Goal: Task Accomplishment & Management: Manage account settings

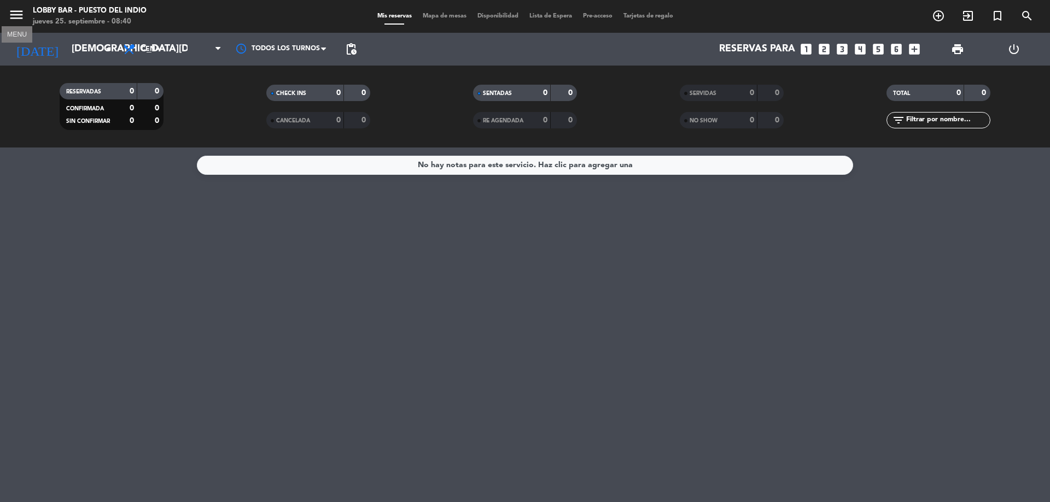
click at [15, 21] on icon "menu" at bounding box center [16, 15] width 16 height 16
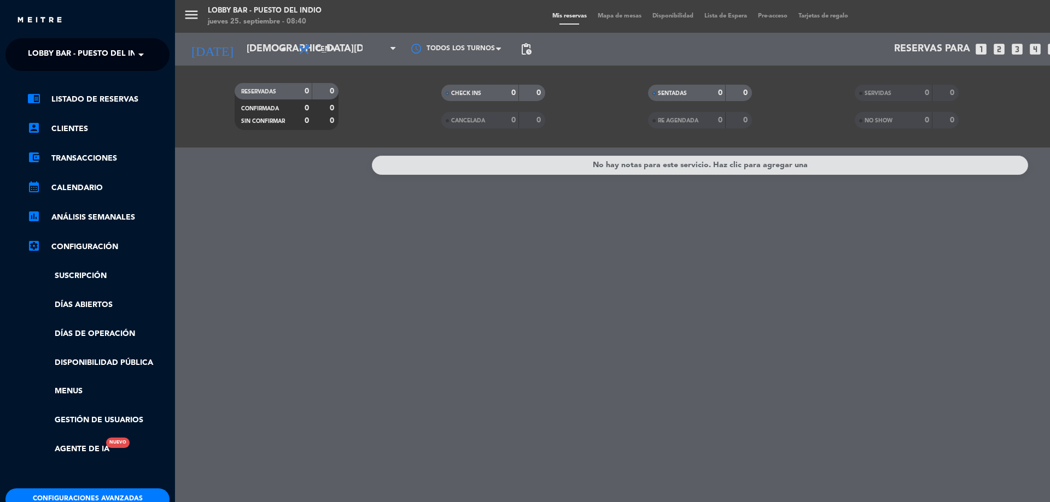
click at [73, 44] on span "Lobby Bar - Puesto del Indio" at bounding box center [89, 54] width 123 height 23
click at [84, 81] on div "isidris" at bounding box center [87, 84] width 163 height 16
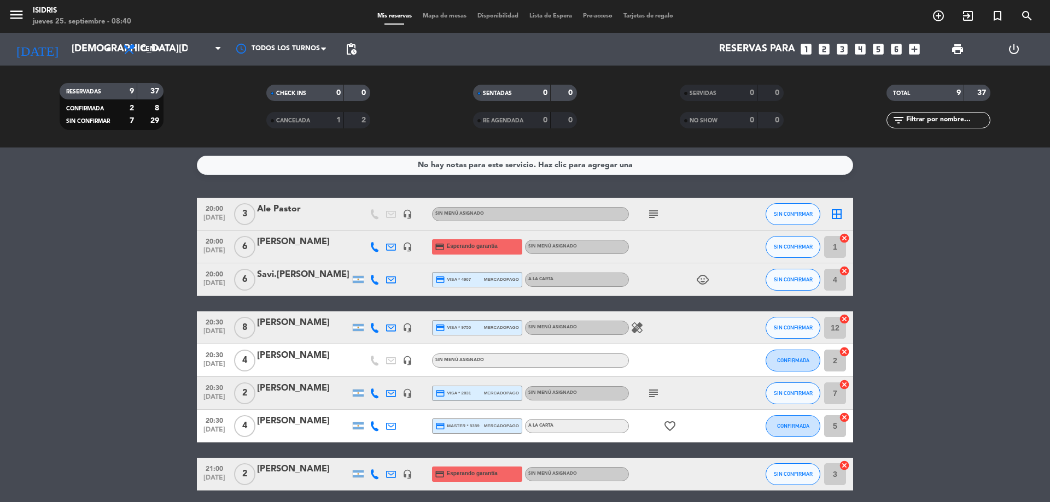
click at [51, 261] on bookings-row "20:00 [DATE] 3 Ale Pastor headset_mic Sin menú asignado subject SIN CONFIRMAR b…" at bounding box center [525, 368] width 1050 height 341
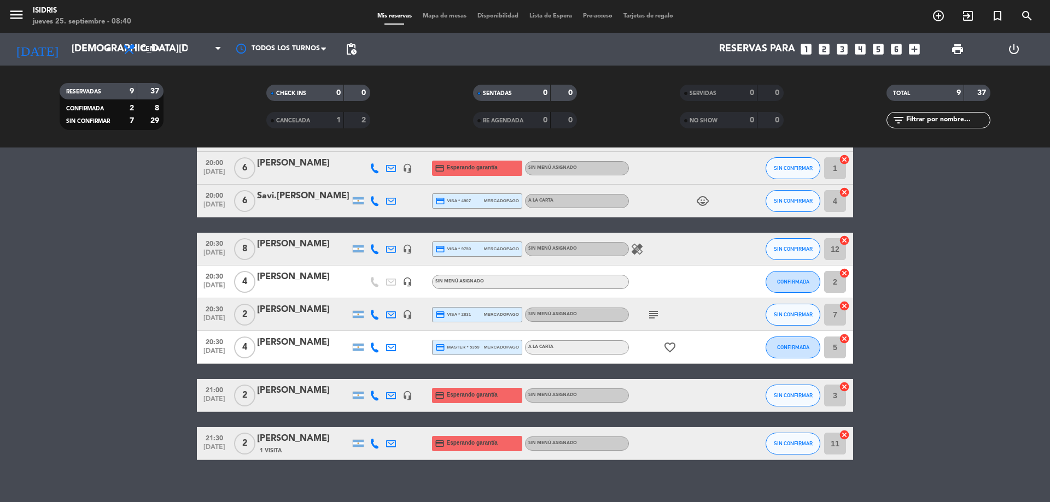
scroll to position [91, 0]
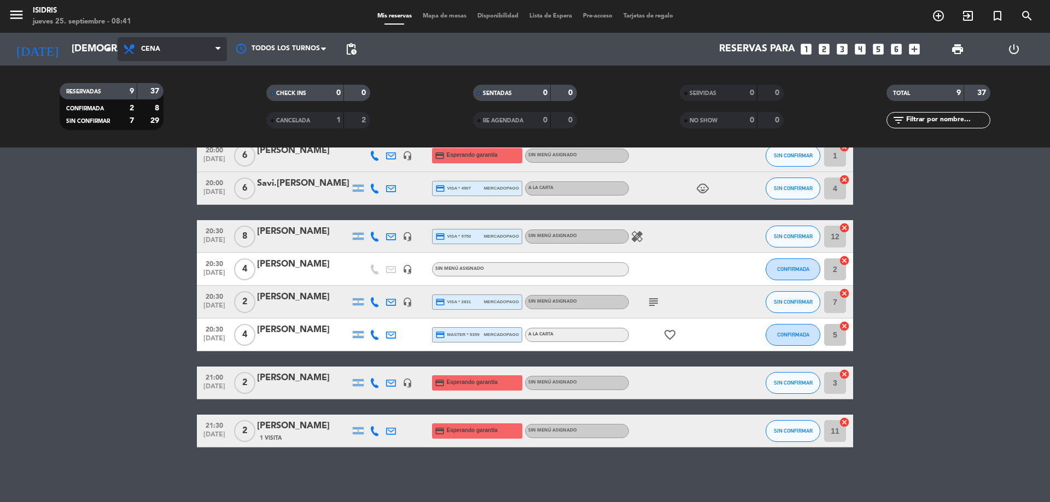
click at [176, 54] on span "Cena" at bounding box center [172, 49] width 109 height 24
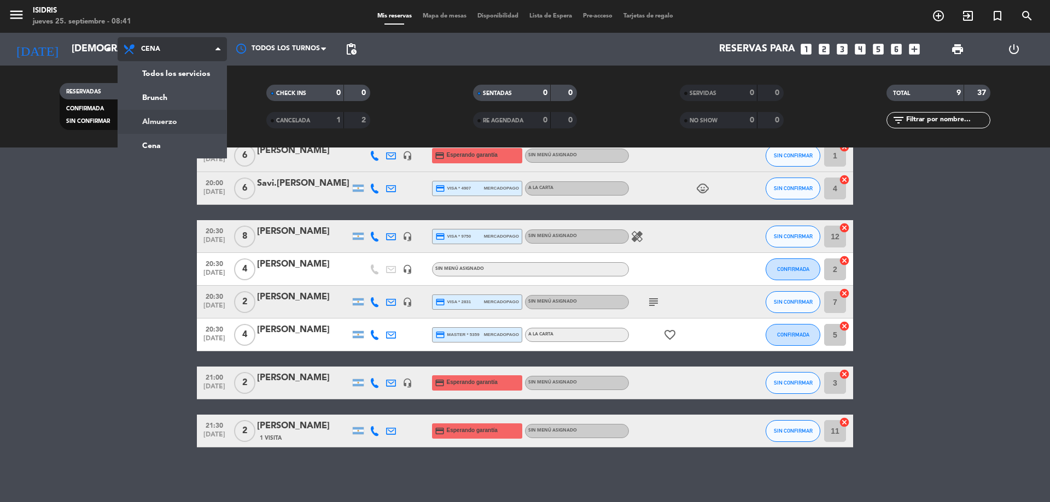
click at [177, 115] on div "menu isidris [DATE] 25. septiembre - 08:41 Mis reservas Mapa de mesas Disponibi…" at bounding box center [525, 74] width 1050 height 148
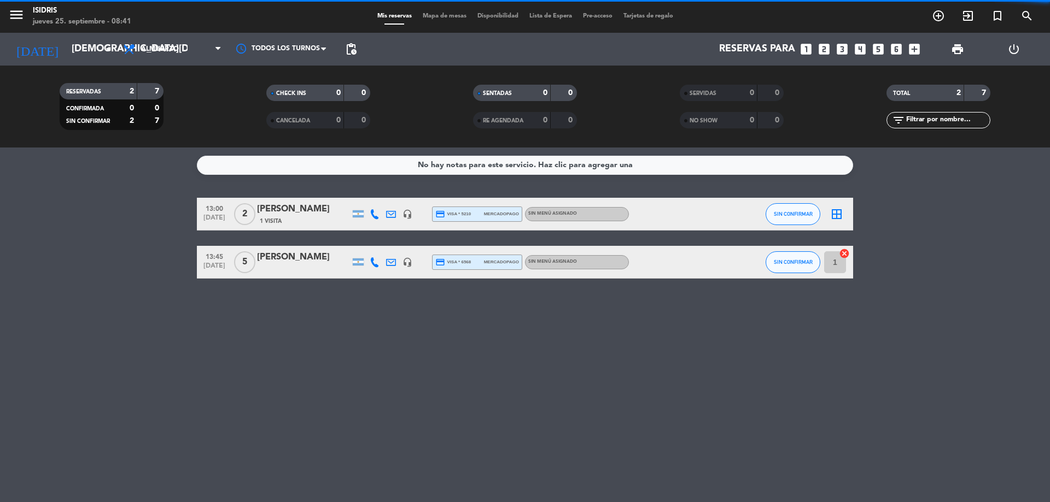
scroll to position [0, 0]
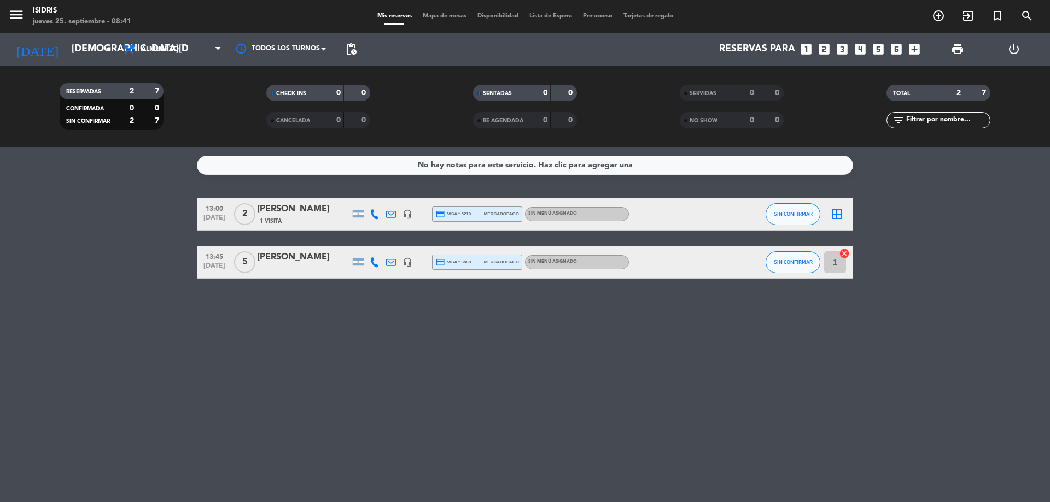
click at [4, 251] on bookings-row "13:00 [DATE] 2 [PERSON_NAME] 1 Visita headset_mic credit_card visa * 5210 merca…" at bounding box center [525, 238] width 1050 height 81
drag, startPoint x: 445, startPoint y: 5, endPoint x: 443, endPoint y: 15, distance: 10.6
click at [443, 10] on div "menu isidris [DATE] 25. septiembre - 08:41 Mis reservas Mapa de mesas Disponibi…" at bounding box center [525, 16] width 1050 height 33
click at [443, 15] on span "Mapa de mesas" at bounding box center [444, 16] width 55 height 6
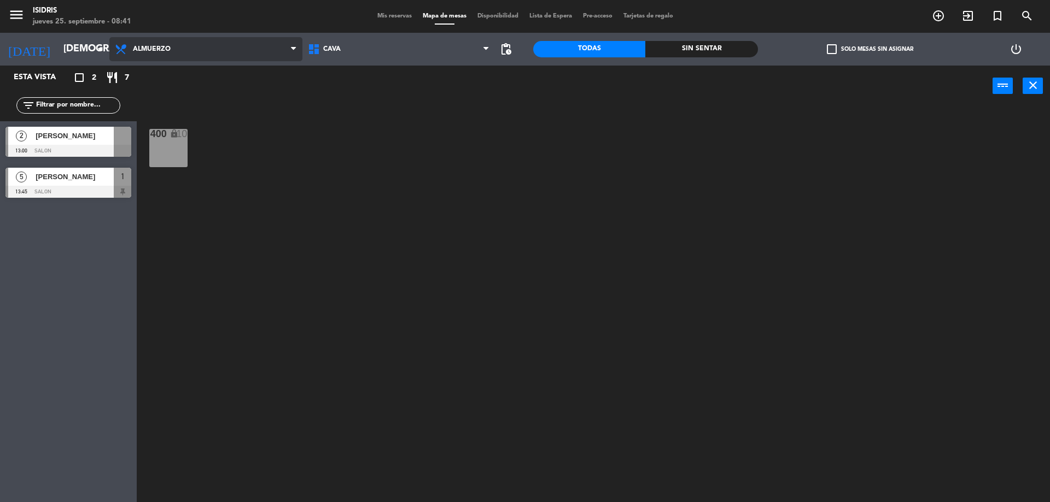
click at [232, 47] on span "Almuerzo" at bounding box center [205, 49] width 193 height 24
click at [221, 96] on ng-component "menu isidris [DATE] 25. septiembre - 08:41 Mis reservas Mapa de mesas Disponibi…" at bounding box center [525, 252] width 1050 height 505
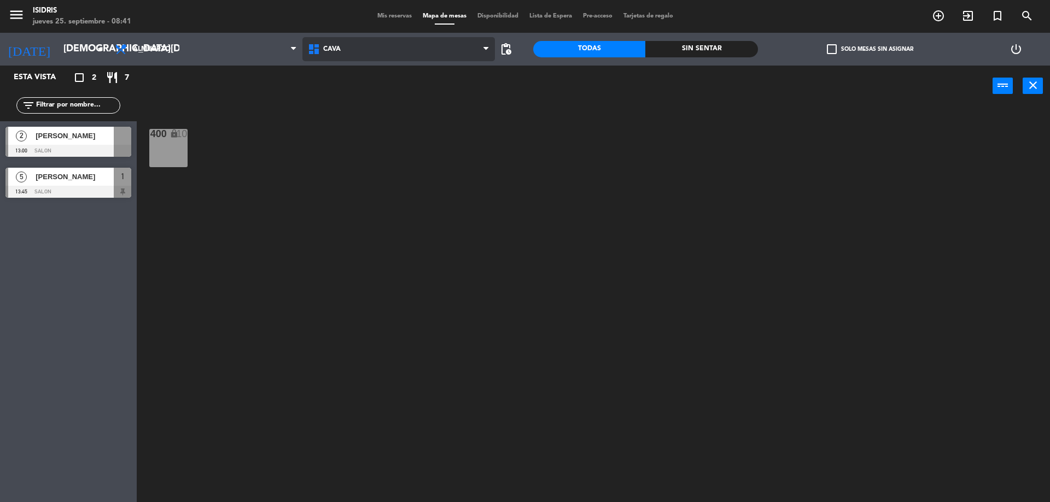
click at [384, 56] on span "CAVA" at bounding box center [398, 49] width 193 height 24
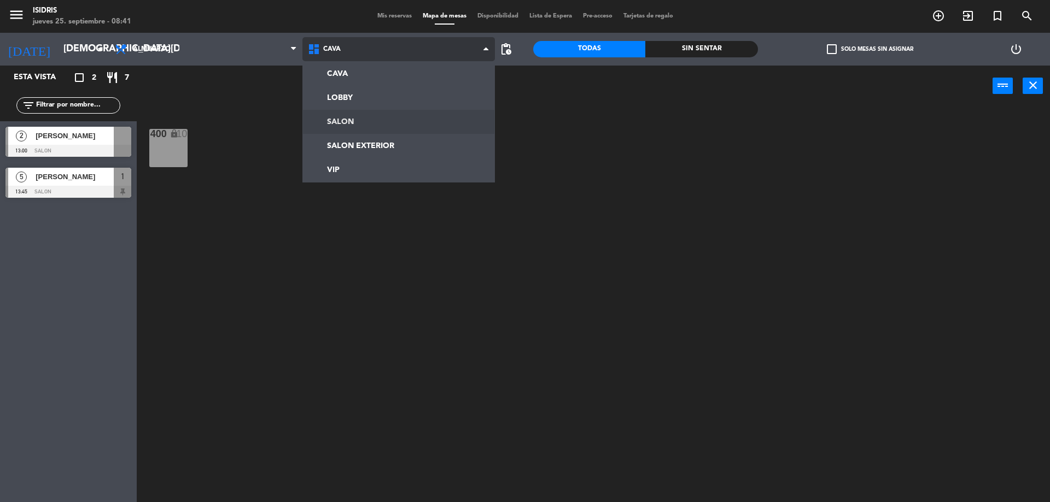
click at [366, 119] on ng-component "menu isidris [DATE] 25. septiembre - 08:41 Mis reservas Mapa de mesas Disponibi…" at bounding box center [525, 252] width 1050 height 505
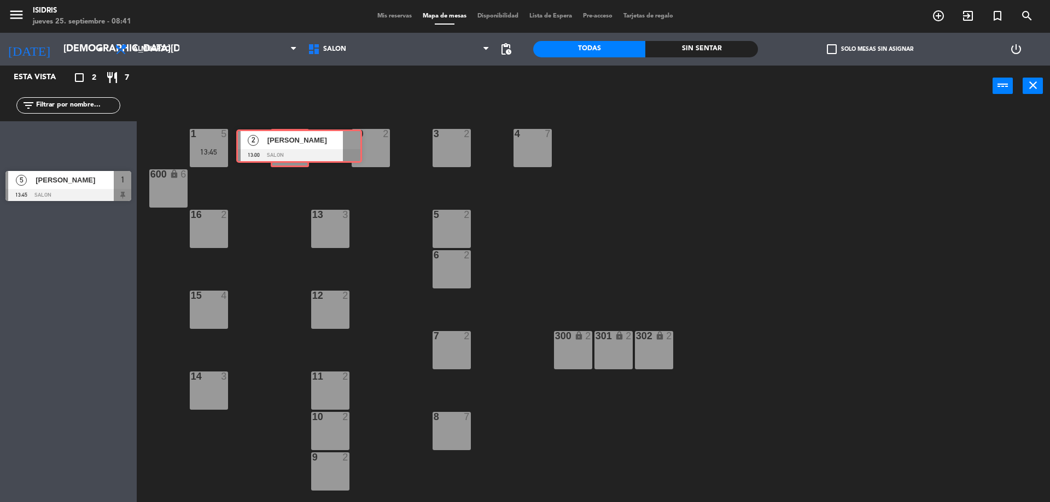
drag, startPoint x: 60, startPoint y: 148, endPoint x: 291, endPoint y: 151, distance: 230.7
click at [291, 151] on div "Esta vista crop_square 2 restaurant 7 filter_list 2 [PERSON_NAME] 13:00 SALON 2…" at bounding box center [525, 286] width 1050 height 440
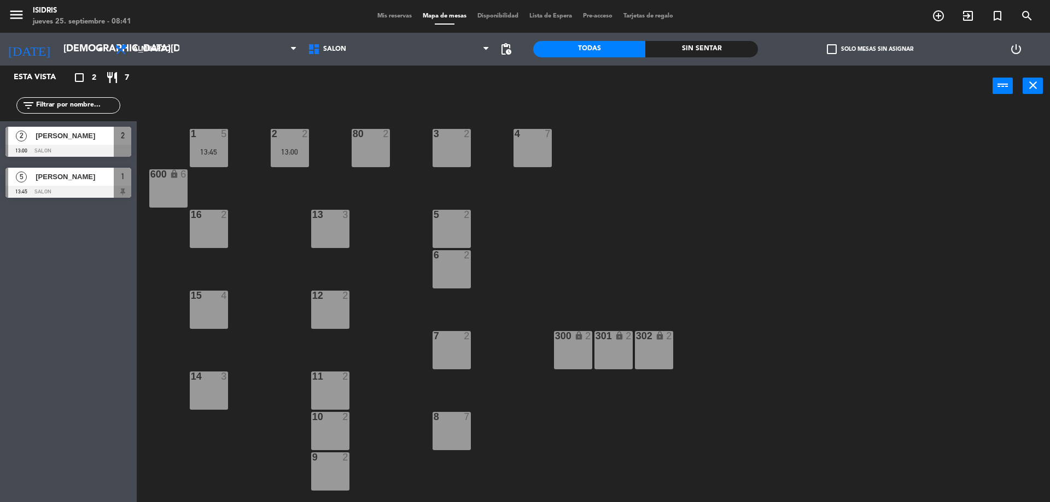
click at [34, 183] on div "[PERSON_NAME]" at bounding box center [73, 177] width 79 height 18
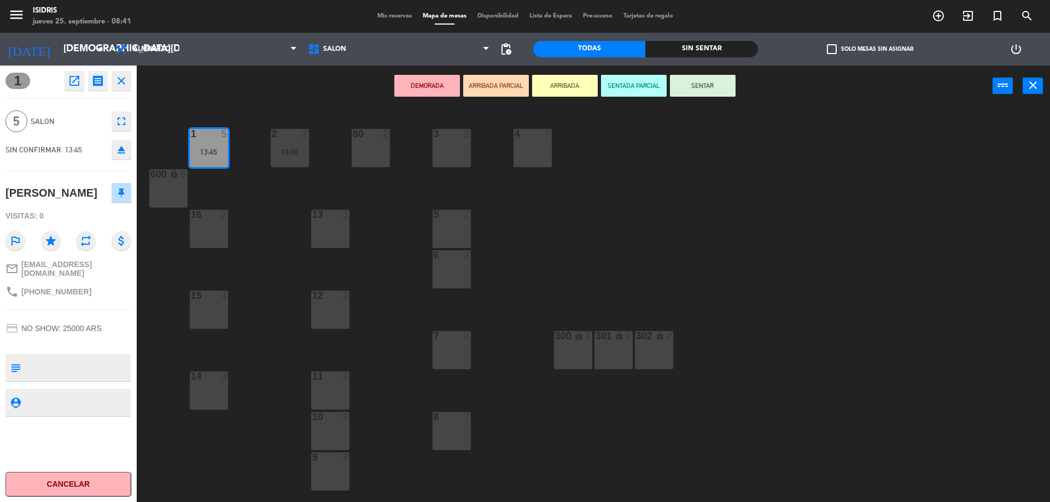
click at [126, 81] on icon "close" at bounding box center [121, 80] width 13 height 13
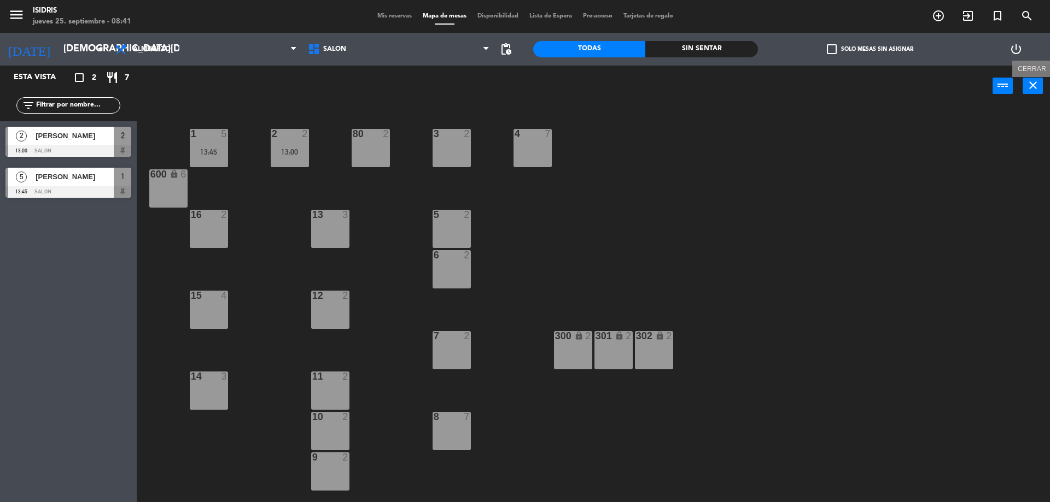
click at [1027, 85] on icon "close" at bounding box center [1032, 85] width 13 height 13
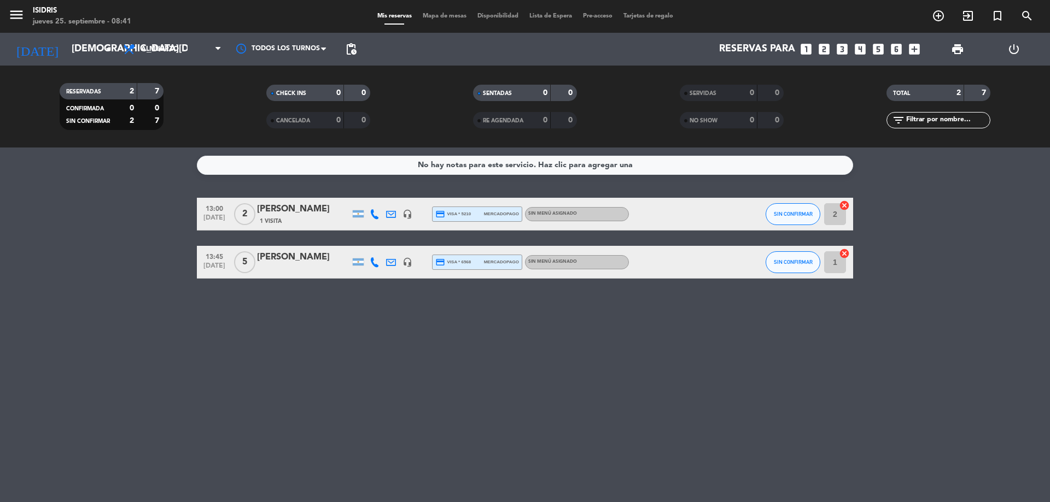
click at [49, 242] on bookings-row "13:00 [DATE] 2 [PERSON_NAME] 1 Visita headset_mic credit_card visa * 5210 merca…" at bounding box center [525, 238] width 1050 height 81
click at [89, 294] on div "No hay notas para este servicio. Haz clic para agregar una 13:00 [DATE] 2 [PERS…" at bounding box center [525, 325] width 1050 height 355
click at [174, 60] on span "Almuerzo" at bounding box center [172, 49] width 109 height 24
click at [183, 143] on div "menu isidris [DATE] 25. septiembre - 08:52 Mis reservas Mapa de mesas Disponibi…" at bounding box center [525, 74] width 1050 height 148
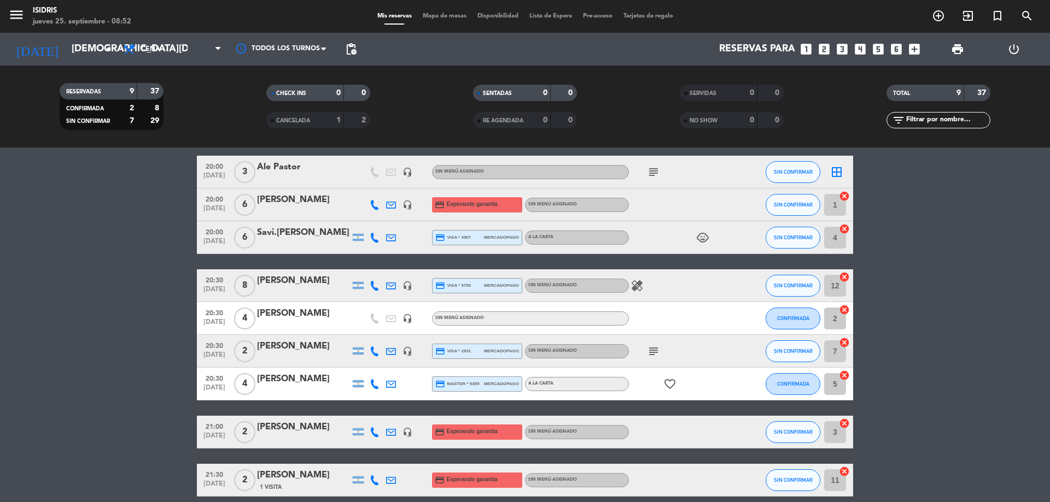
scroll to position [91, 0]
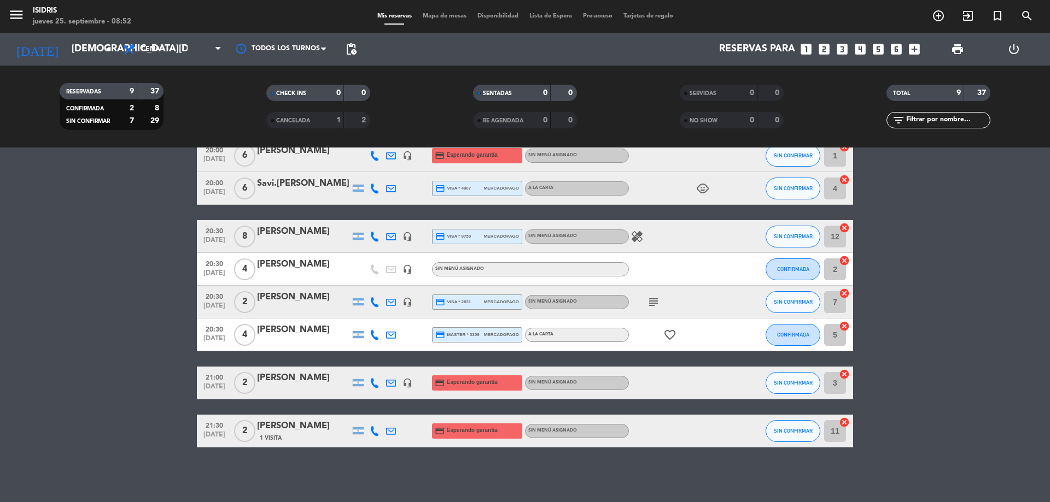
click at [0, 340] on bookings-row "20:00 [DATE] 3 Ale Pastor headset_mic Sin menú asignado subject SIN CONFIRMAR b…" at bounding box center [525, 277] width 1050 height 341
click at [107, 338] on bookings-row "20:00 [DATE] 3 Ale Pastor headset_mic Sin menú asignado subject SIN CONFIRMAR b…" at bounding box center [525, 277] width 1050 height 341
click at [77, 50] on input "[DEMOGRAPHIC_DATA][DATE]" at bounding box center [129, 49] width 127 height 22
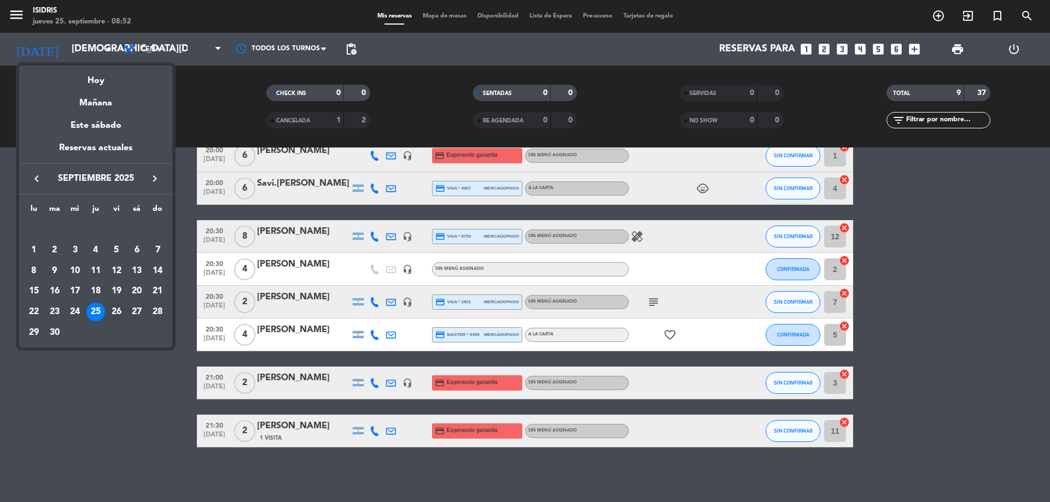
click at [113, 312] on div "26" at bounding box center [116, 312] width 19 height 19
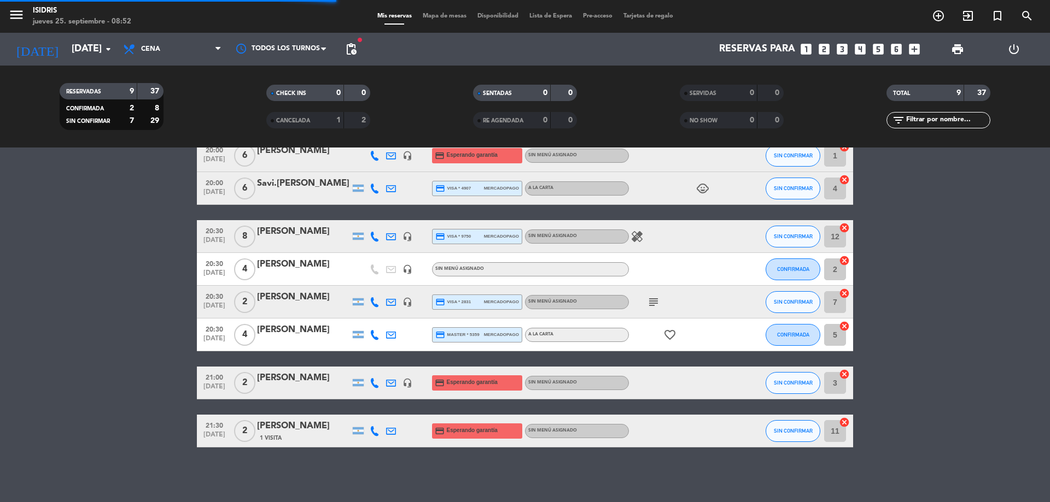
scroll to position [0, 0]
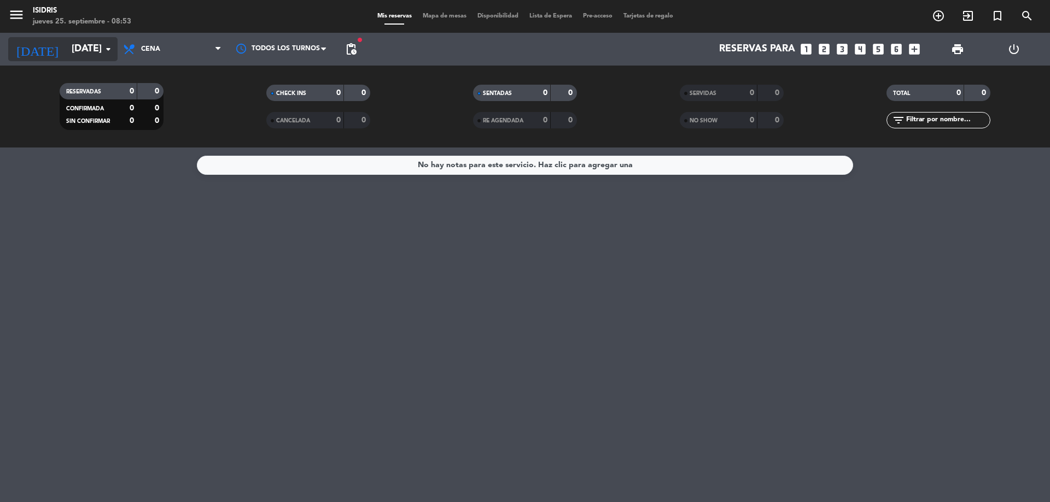
click at [98, 43] on input "[DATE]" at bounding box center [129, 49] width 127 height 22
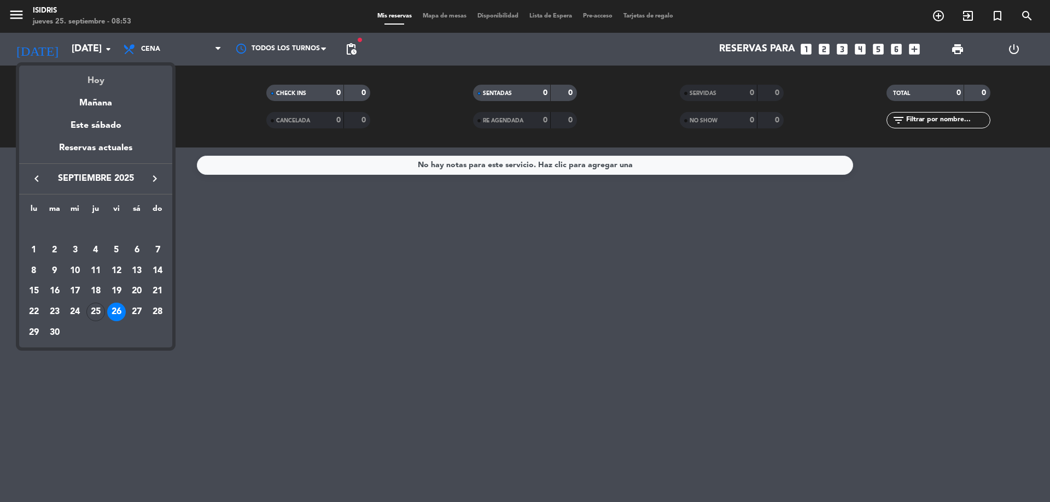
click at [93, 75] on div "Hoy" at bounding box center [95, 77] width 153 height 22
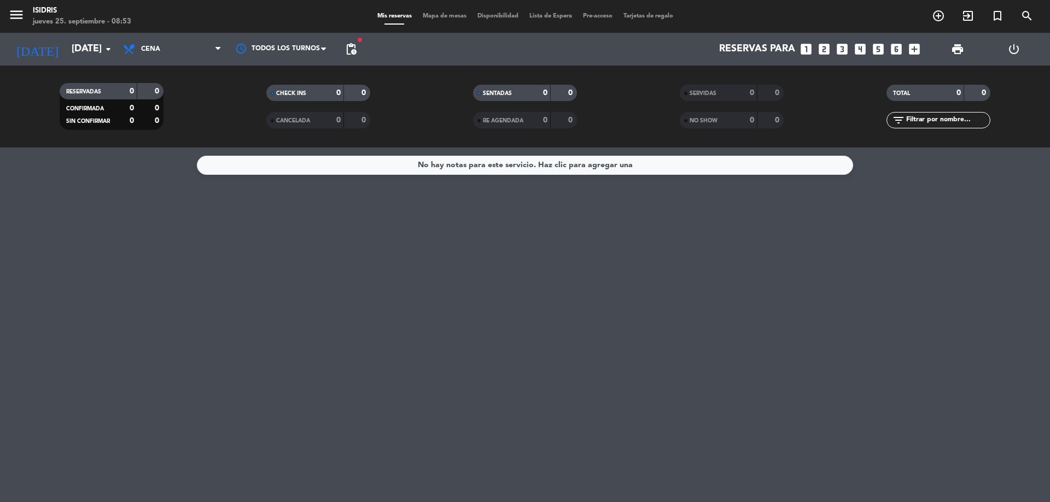
type input "[DEMOGRAPHIC_DATA][DATE]"
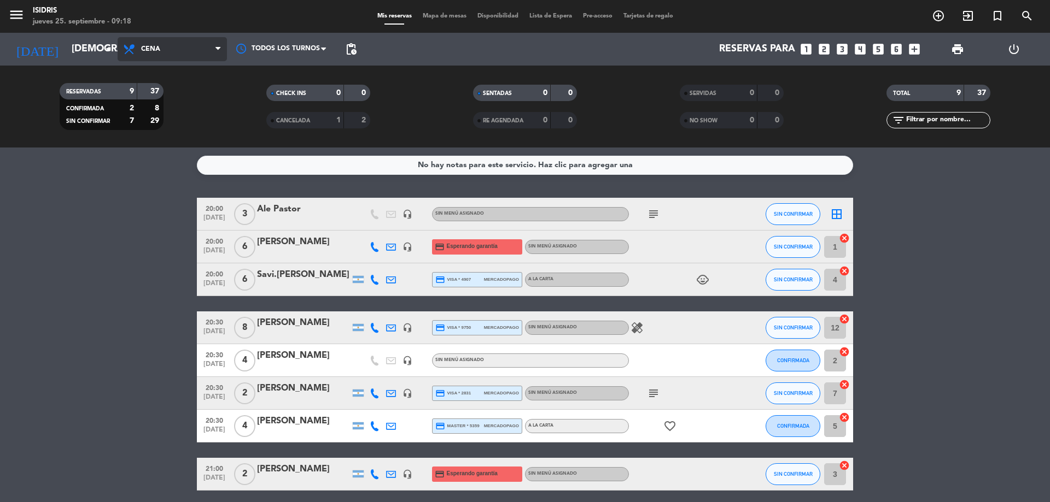
click at [206, 53] on span "Cena" at bounding box center [172, 49] width 109 height 24
click at [199, 121] on div "menu isidris [DATE] 25. septiembre - 09:18 Mis reservas Mapa de mesas Disponibi…" at bounding box center [525, 74] width 1050 height 148
